Goal: Task Accomplishment & Management: Manage account settings

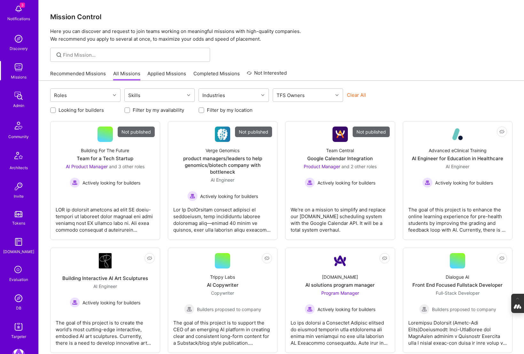
scroll to position [35, 0]
click at [18, 271] on icon at bounding box center [18, 269] width 12 height 12
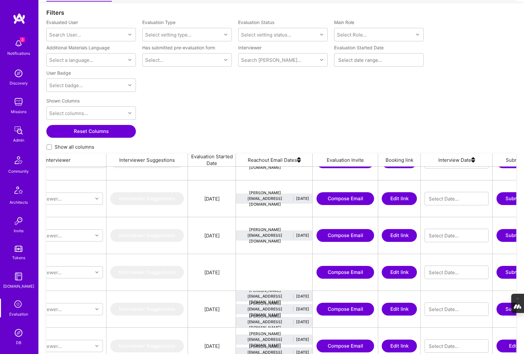
scroll to position [0, 508]
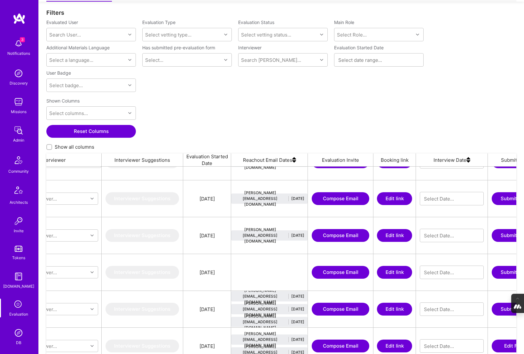
click at [398, 237] on button "Edit link" at bounding box center [394, 235] width 35 height 13
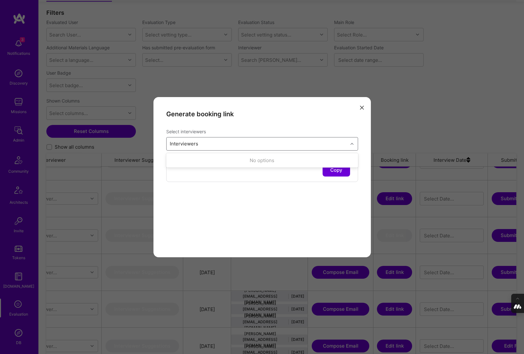
click at [213, 140] on div "Interviewers" at bounding box center [257, 143] width 181 height 13
type input "mostafa"
click at [171, 173] on div "modal" at bounding box center [173, 172] width 6 height 6
click at [337, 172] on button "Copy" at bounding box center [337, 170] width 28 height 13
click at [363, 108] on icon "modal" at bounding box center [362, 108] width 4 height 4
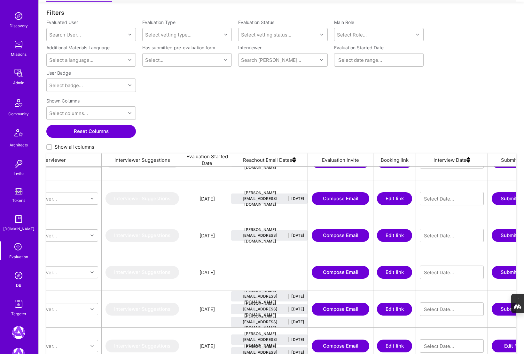
scroll to position [62, 0]
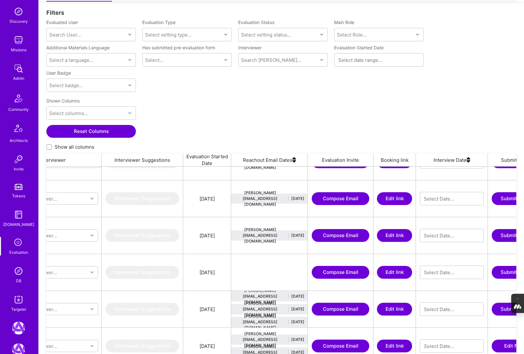
click at [18, 268] on img at bounding box center [18, 270] width 13 height 13
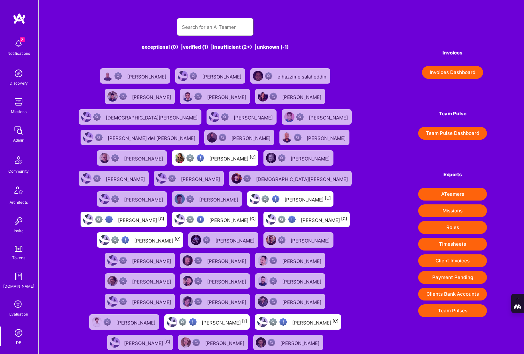
click at [211, 26] on input "text" at bounding box center [215, 27] width 67 height 16
paste input "mclarsen0212@gmail.com"
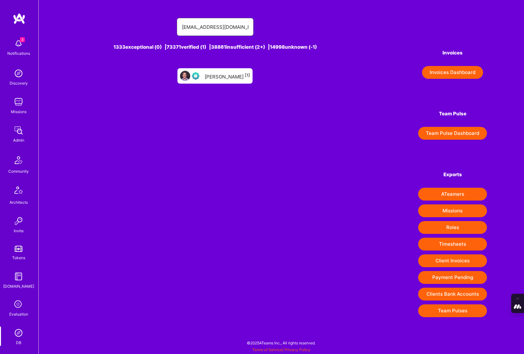
type input "mclarsen0212@gmail.com"
click at [223, 76] on div "Michael Larsen [1]" at bounding box center [227, 76] width 45 height 8
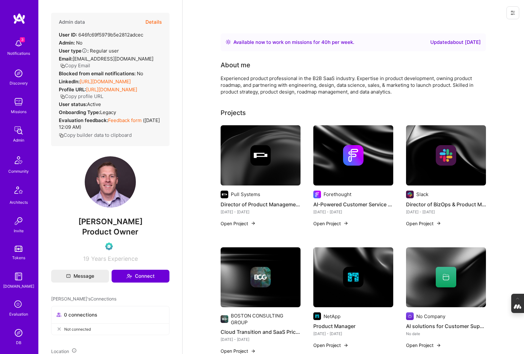
click at [154, 28] on button "Details" at bounding box center [154, 22] width 16 height 19
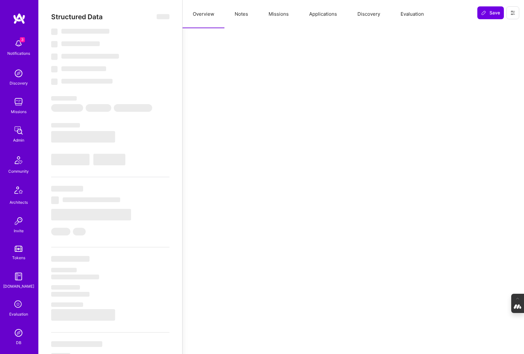
select select "Right Now"
select select "Verified"
select select "US"
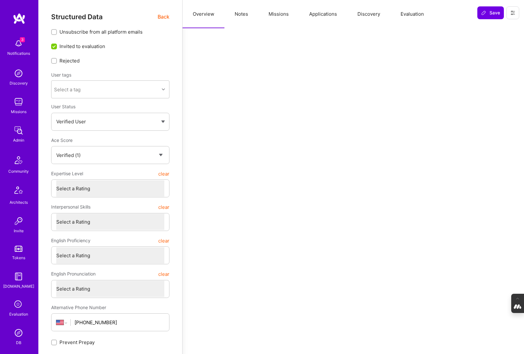
click at [408, 10] on button "Evaluation" at bounding box center [413, 14] width 44 height 28
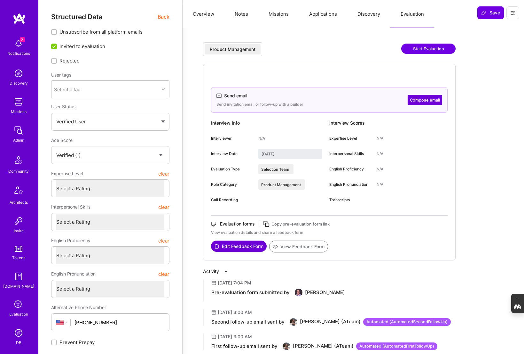
click at [270, 223] on icon at bounding box center [266, 223] width 7 height 7
click at [513, 10] on icon at bounding box center [513, 12] width 5 height 5
click at [489, 27] on button "Login as Michael" at bounding box center [486, 27] width 68 height 16
